Goal: Find specific page/section: Find specific page/section

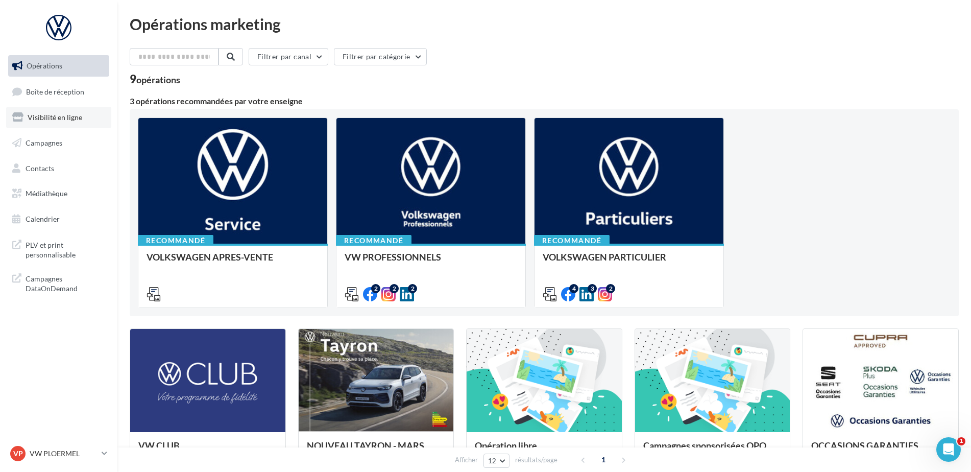
click at [53, 118] on span "Visibilité en ligne" at bounding box center [55, 117] width 55 height 9
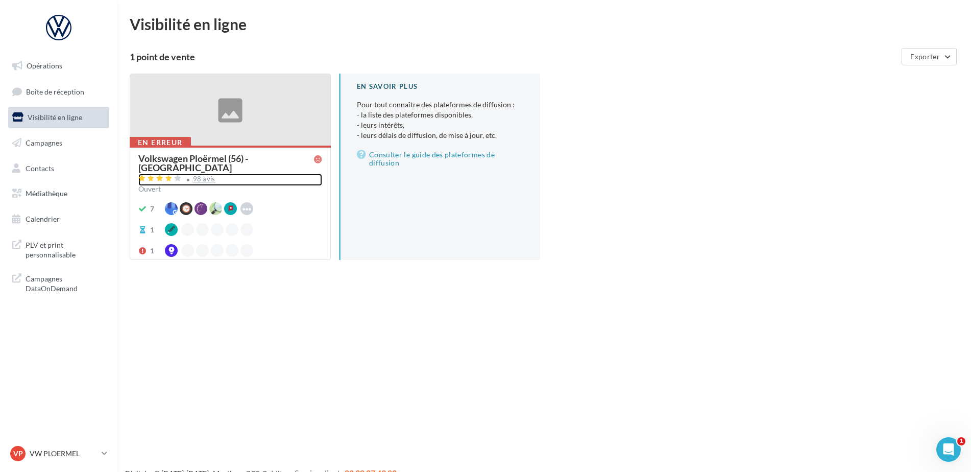
click at [212, 176] on div "98 avis" at bounding box center [204, 179] width 22 height 7
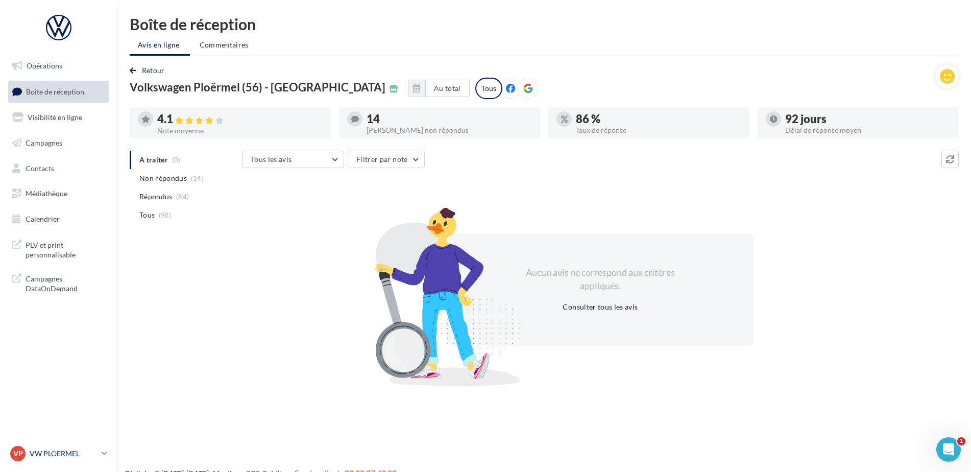
click at [57, 456] on p "VW PLOERMEL" at bounding box center [64, 453] width 68 height 10
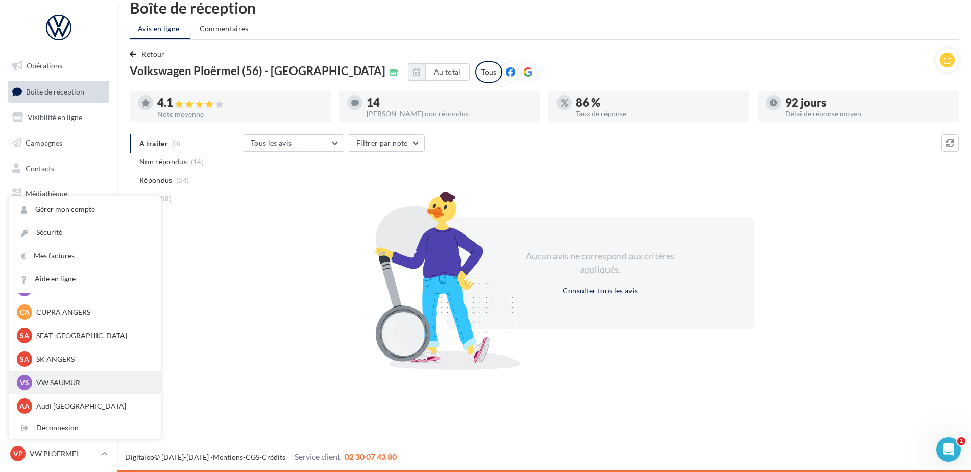
scroll to position [94, 0]
click at [49, 403] on p "VW QUESTEMBERT" at bounding box center [92, 404] width 112 height 10
